Goal: Task Accomplishment & Management: Manage account settings

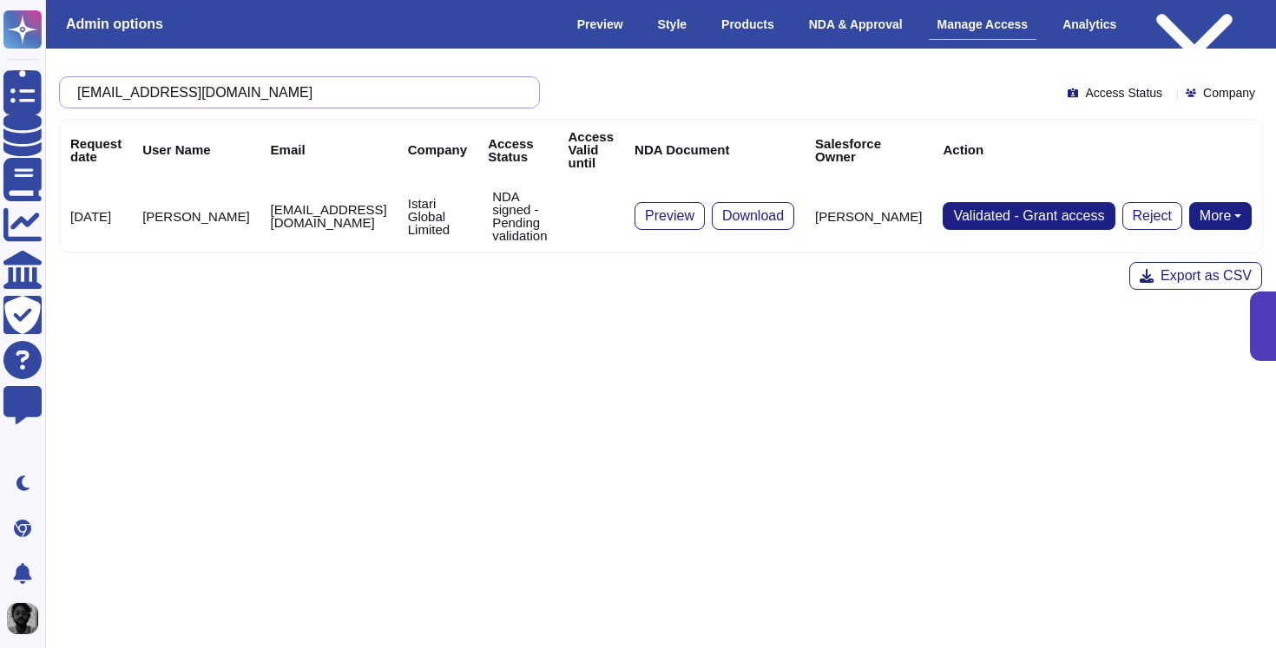
click at [339, 98] on input "[EMAIL_ADDRESS][DOMAIN_NAME]" at bounding box center [295, 92] width 453 height 30
paste input "tsilverline@rocketlawyer"
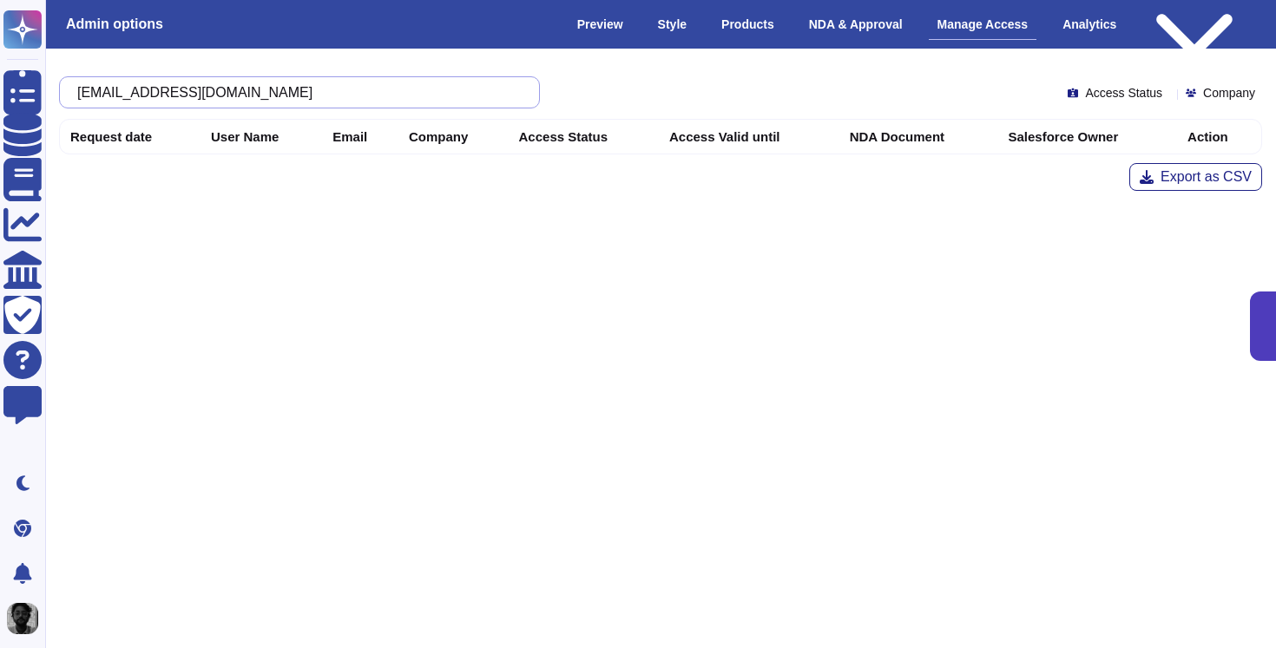
type input "[EMAIL_ADDRESS][DOMAIN_NAME]"
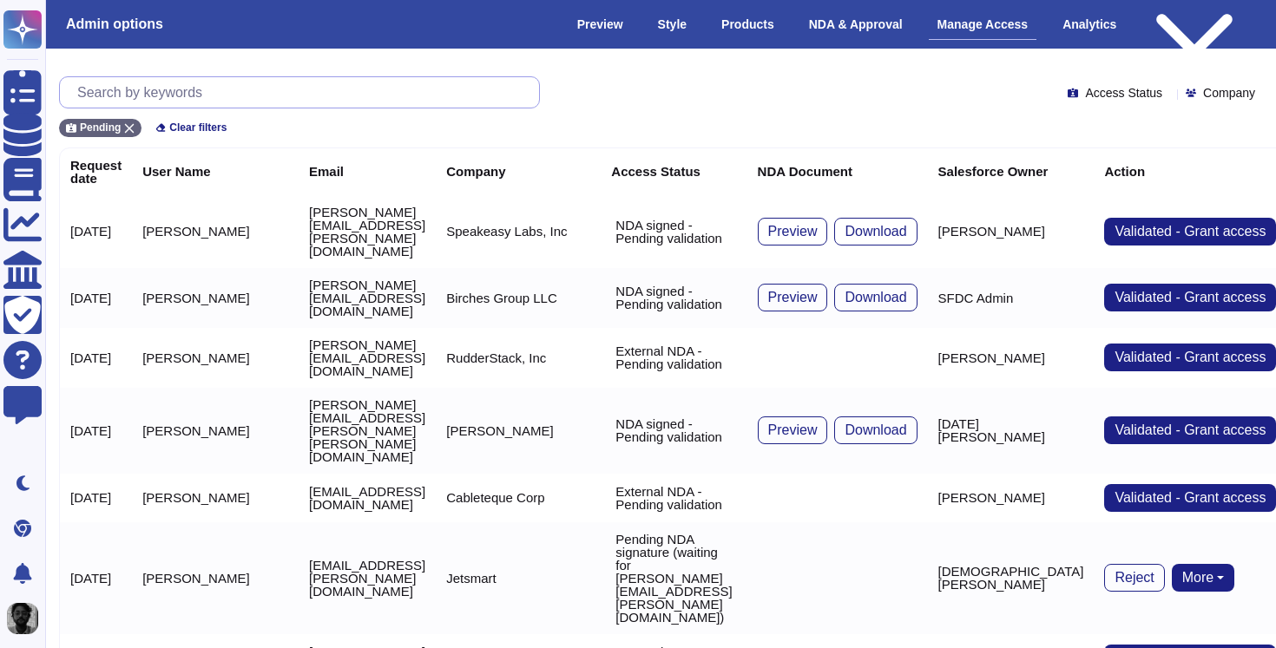
click at [339, 98] on input "text" at bounding box center [304, 92] width 471 height 30
click at [129, 127] on icon at bounding box center [130, 129] width 10 height 10
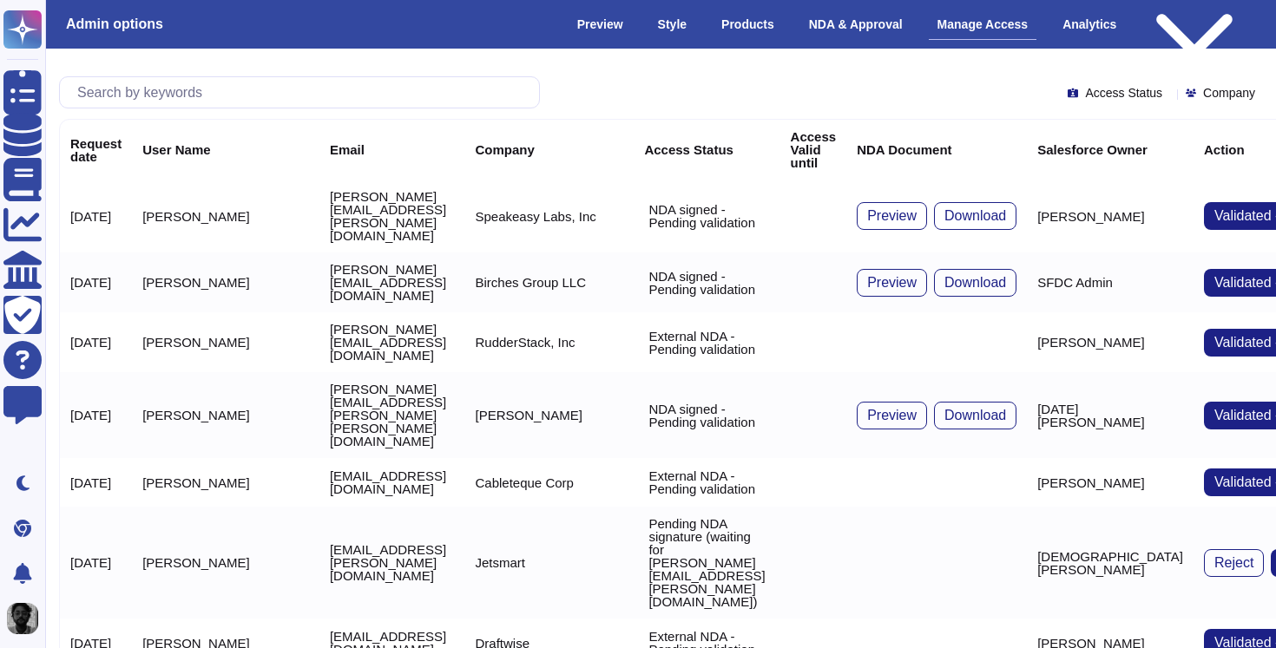
click at [200, 76] on div at bounding box center [299, 92] width 481 height 32
click at [200, 85] on input "text" at bounding box center [304, 92] width 471 height 30
paste input "[EMAIL_ADDRESS][DOMAIN_NAME]"
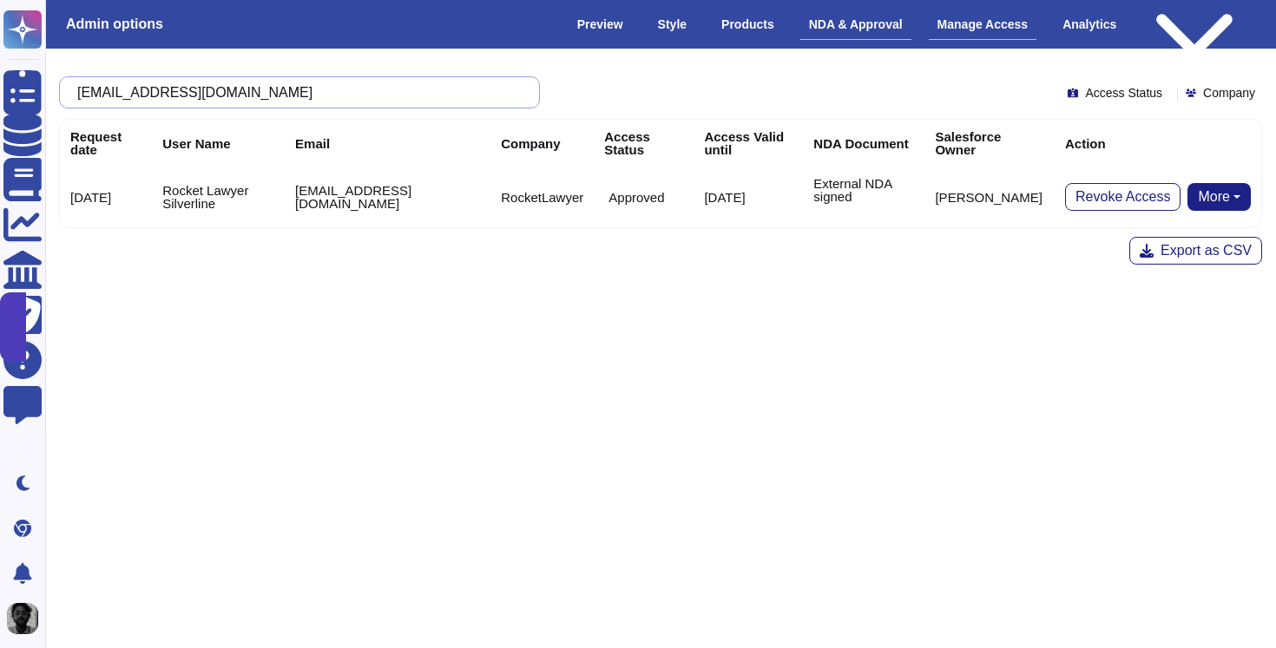
type input "[EMAIL_ADDRESS][DOMAIN_NAME]"
